Goal: Task Accomplishment & Management: Manage account settings

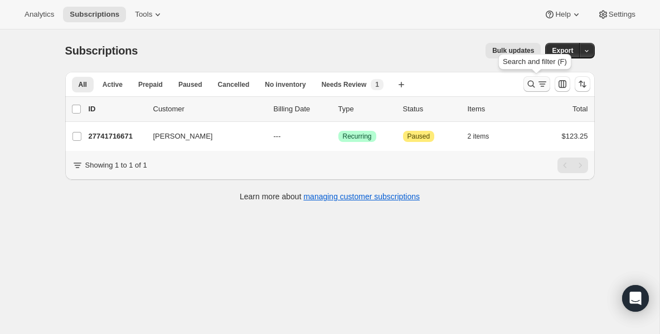
click at [527, 86] on icon "Search and filter results" at bounding box center [530, 84] width 11 height 11
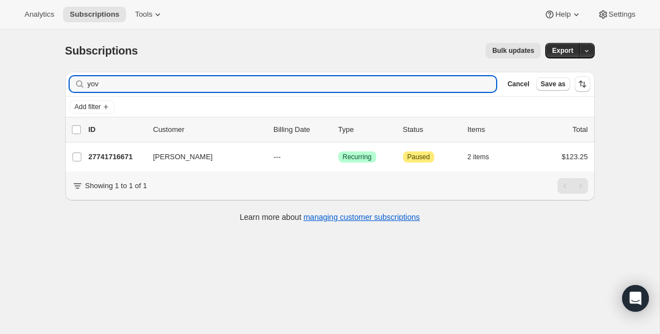
drag, startPoint x: 412, startPoint y: 86, endPoint x: -54, endPoint y: 32, distance: 469.5
click at [0, 32] on html "Analytics Subscriptions Tools Help Settings Skip to content Subscriptions. This…" at bounding box center [330, 167] width 660 height 334
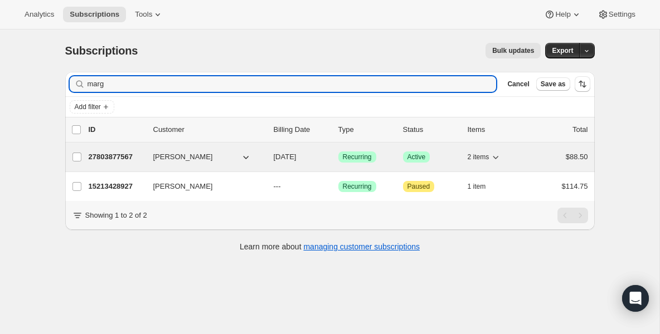
type input "marg"
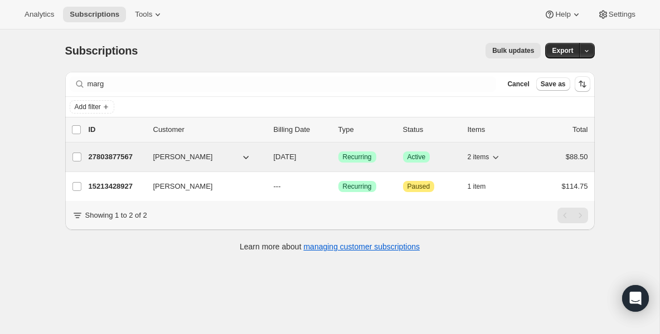
click at [101, 158] on p "27803877567" at bounding box center [117, 157] width 56 height 11
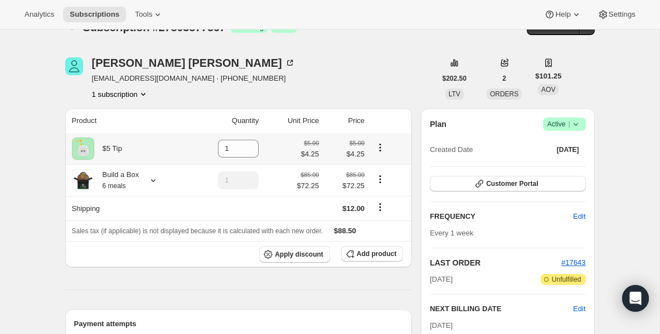
scroll to position [45, 0]
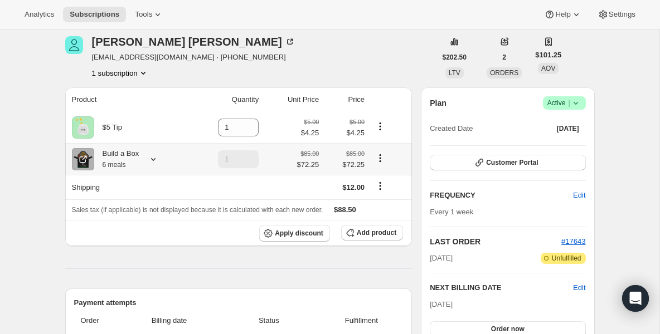
click at [125, 160] on div "Build a Box 6 meals" at bounding box center [116, 159] width 45 height 22
